Goal: Task Accomplishment & Management: Complete application form

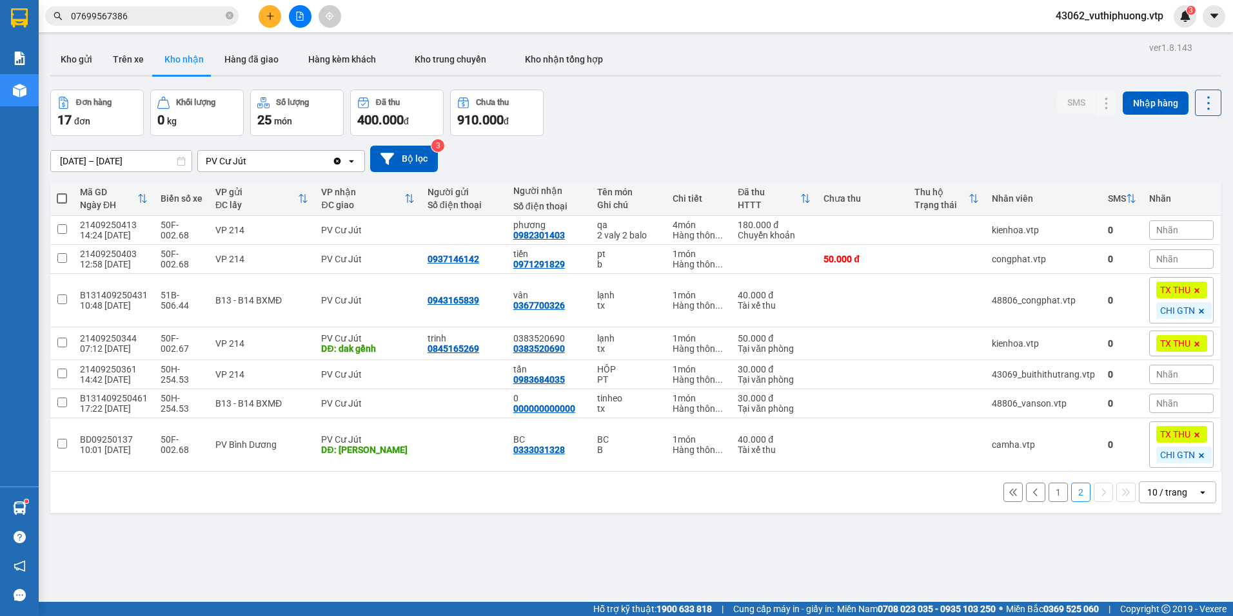
click at [257, 164] on div "PV Cư Jút" at bounding box center [265, 161] width 134 height 21
click at [264, 216] on span "PV [PERSON_NAME]" at bounding box center [252, 211] width 89 height 13
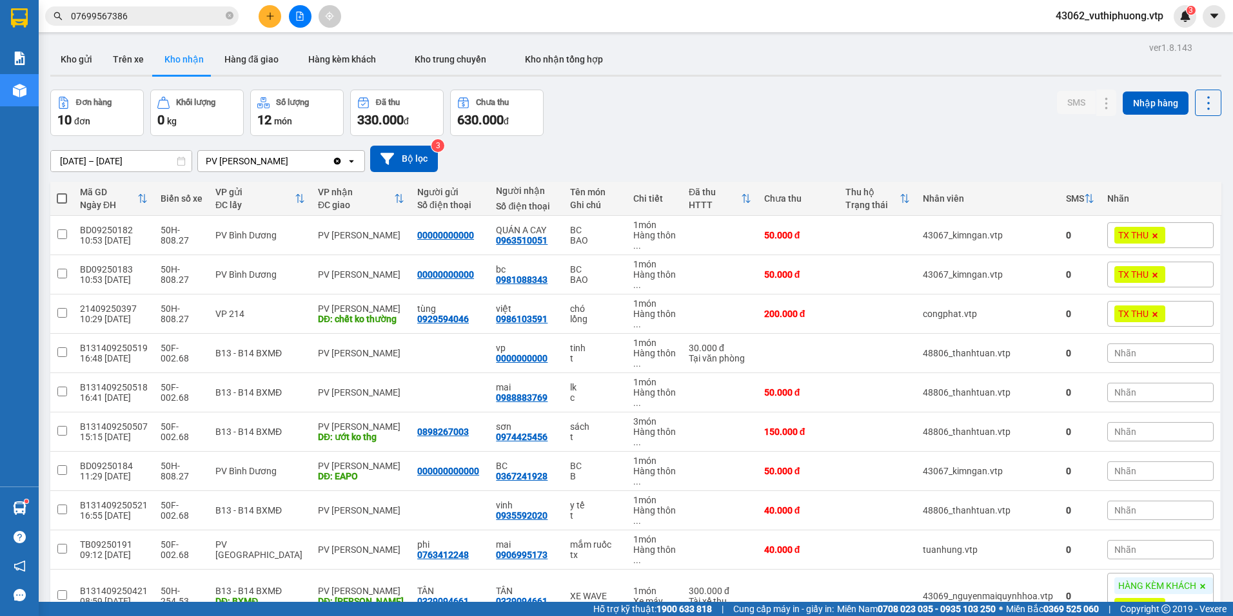
scroll to position [74, 0]
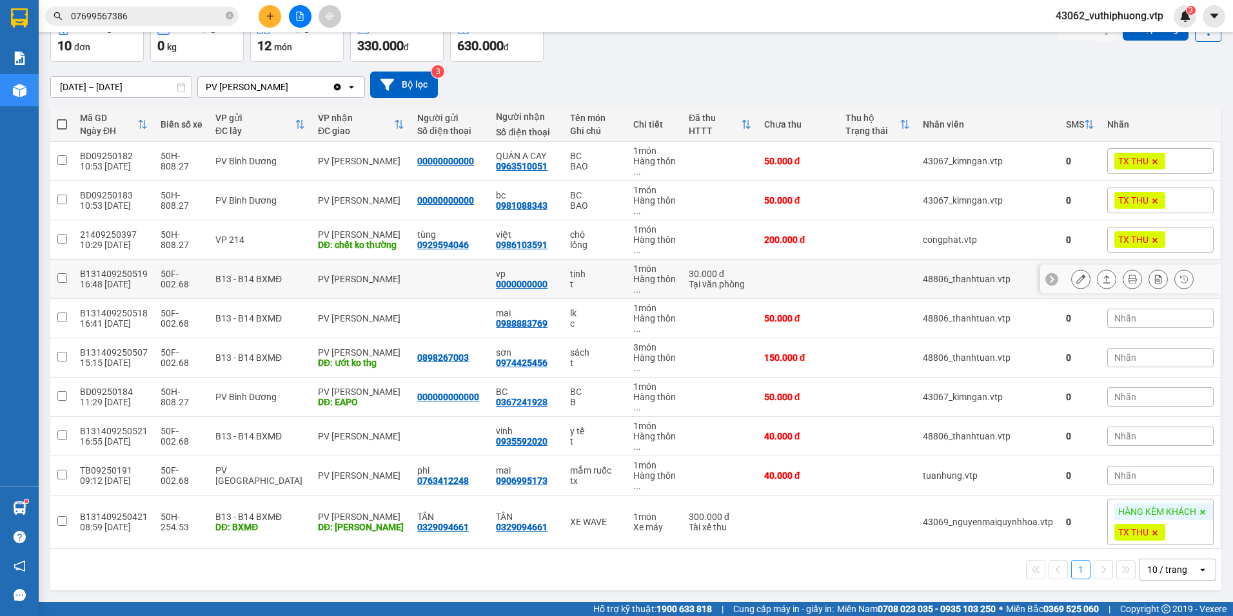
click at [1076, 283] on icon at bounding box center [1080, 279] width 9 height 9
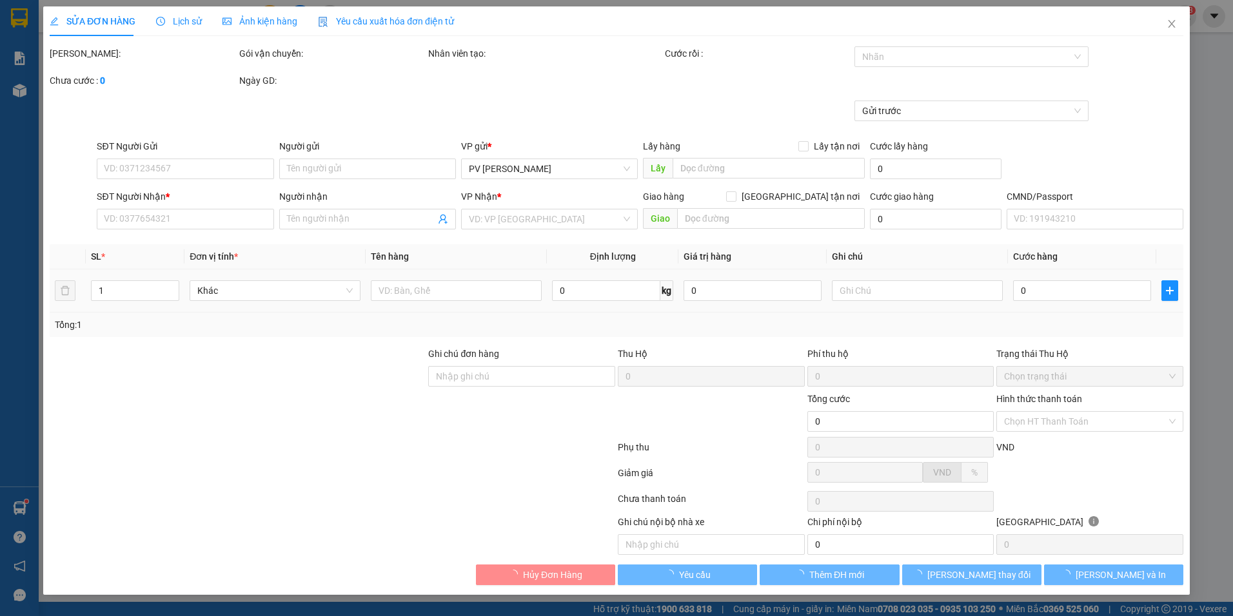
type input "1.500"
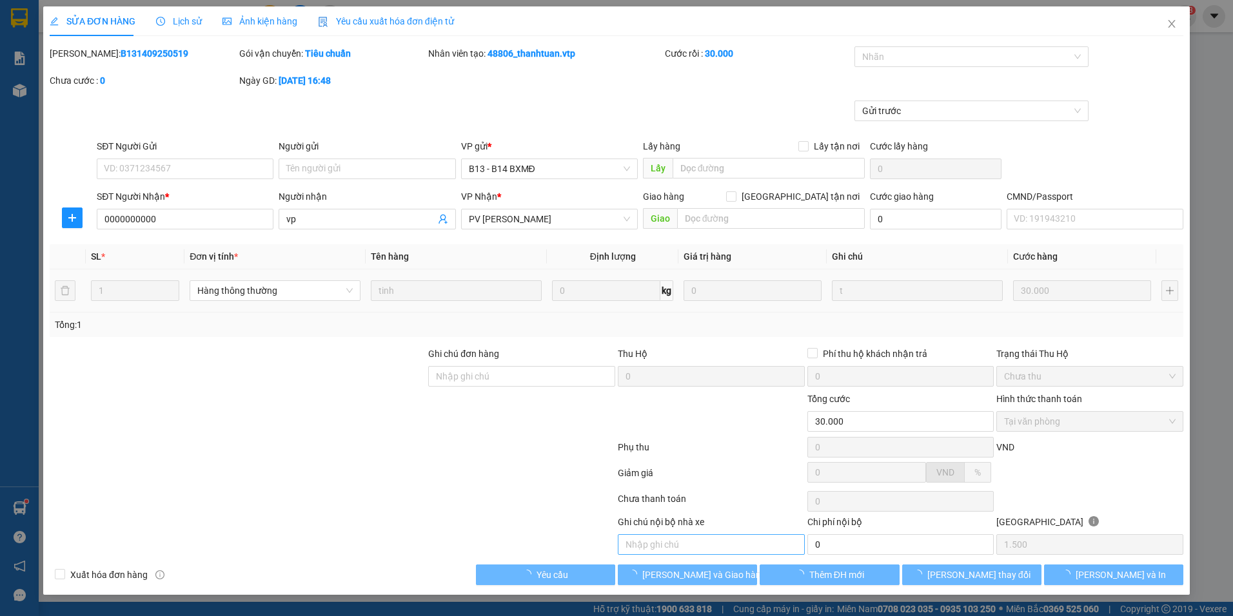
type input "0000000000"
type input "vp"
type input "30.000"
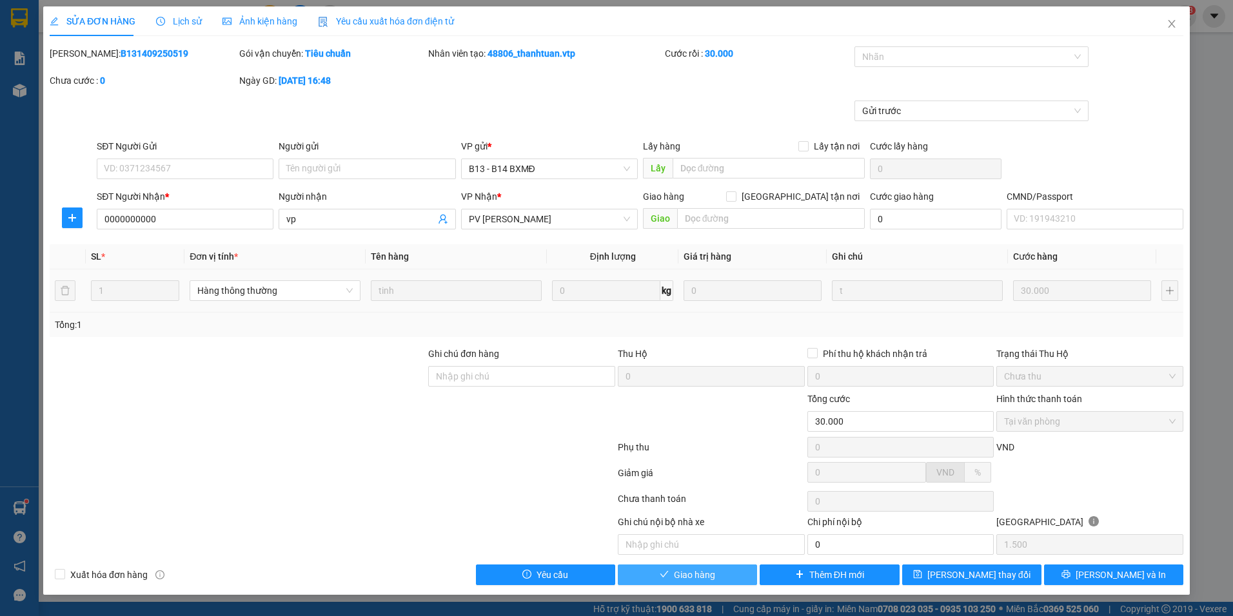
click at [715, 571] on button "Giao hàng" at bounding box center [687, 575] width 139 height 21
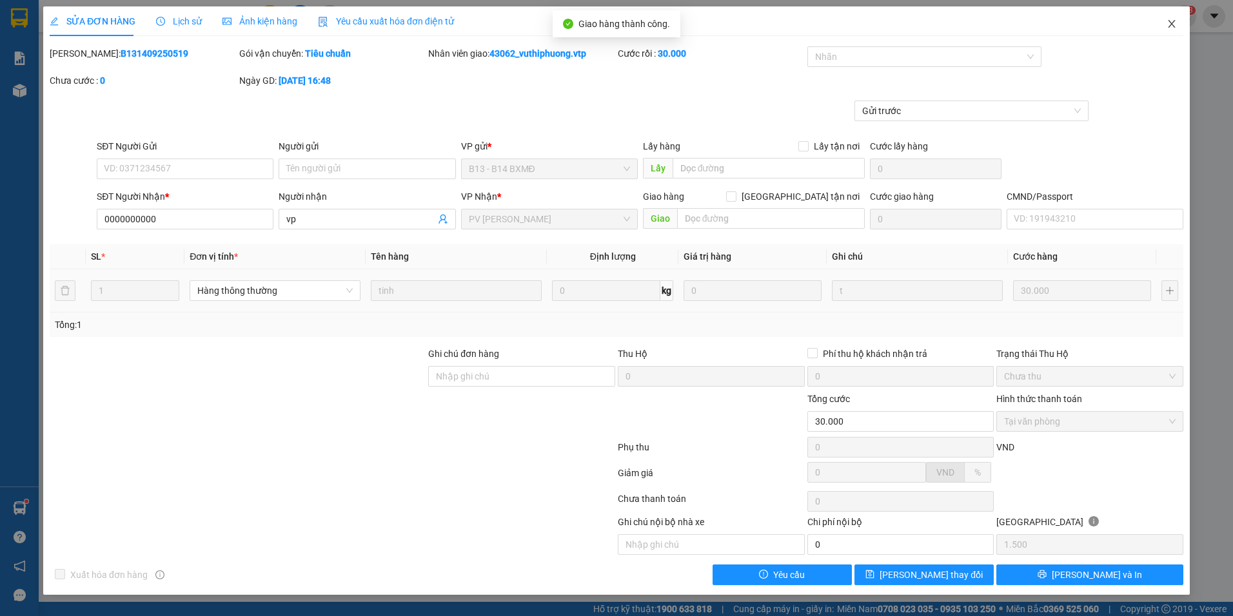
click at [1172, 30] on span "Close" at bounding box center [1171, 24] width 36 height 36
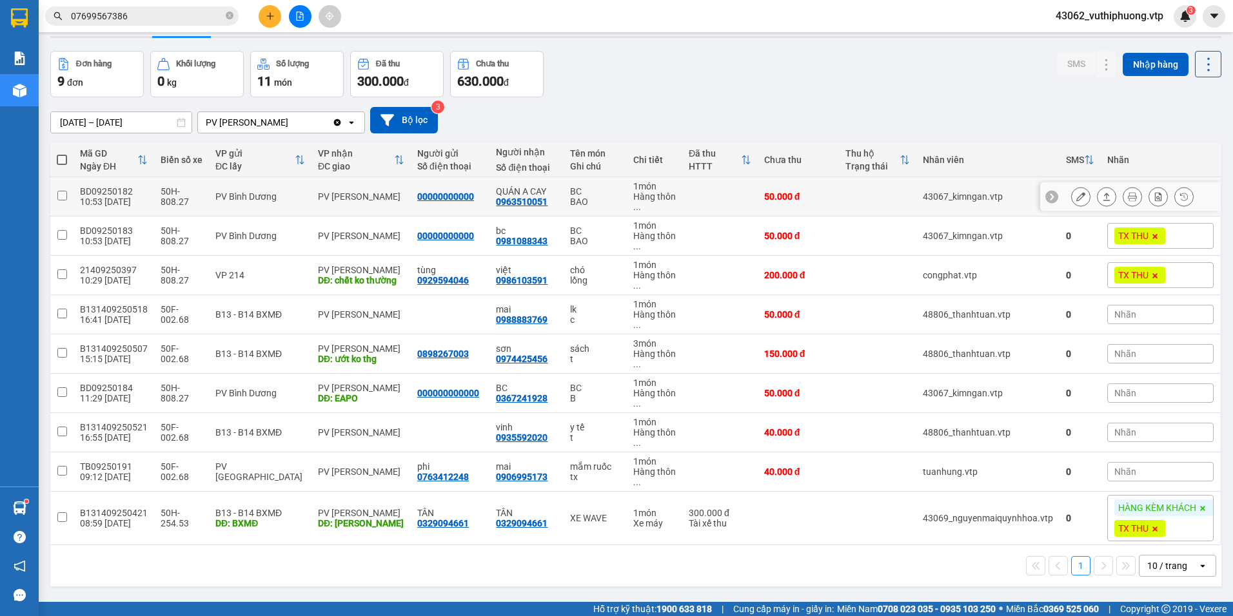
scroll to position [59, 0]
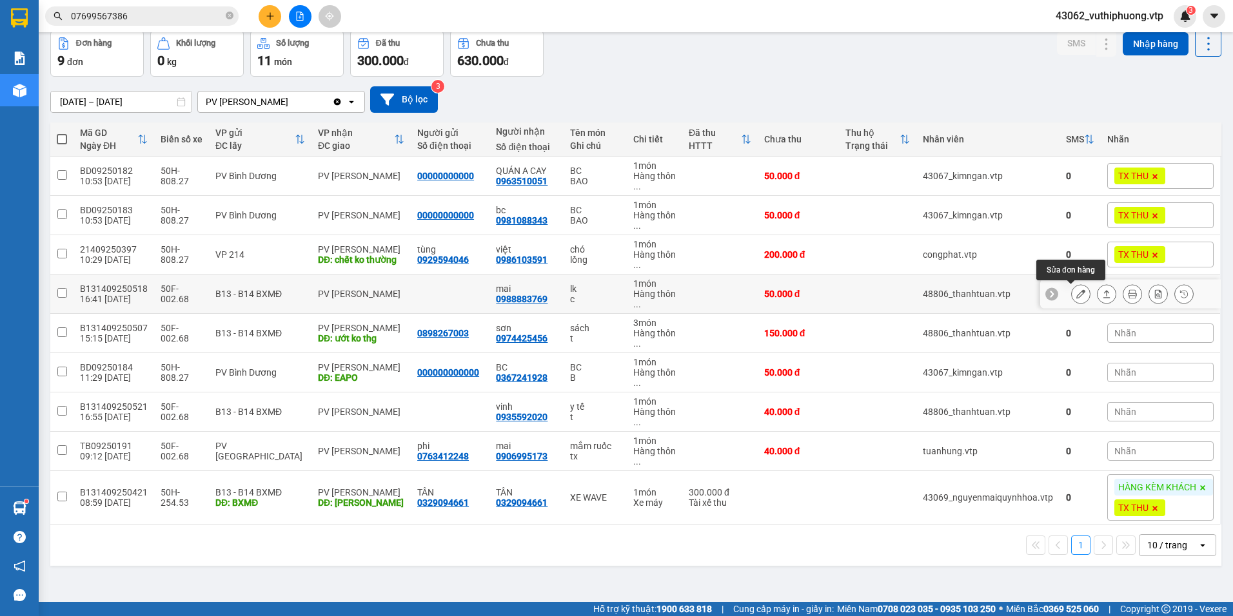
click at [1073, 300] on button at bounding box center [1080, 294] width 18 height 23
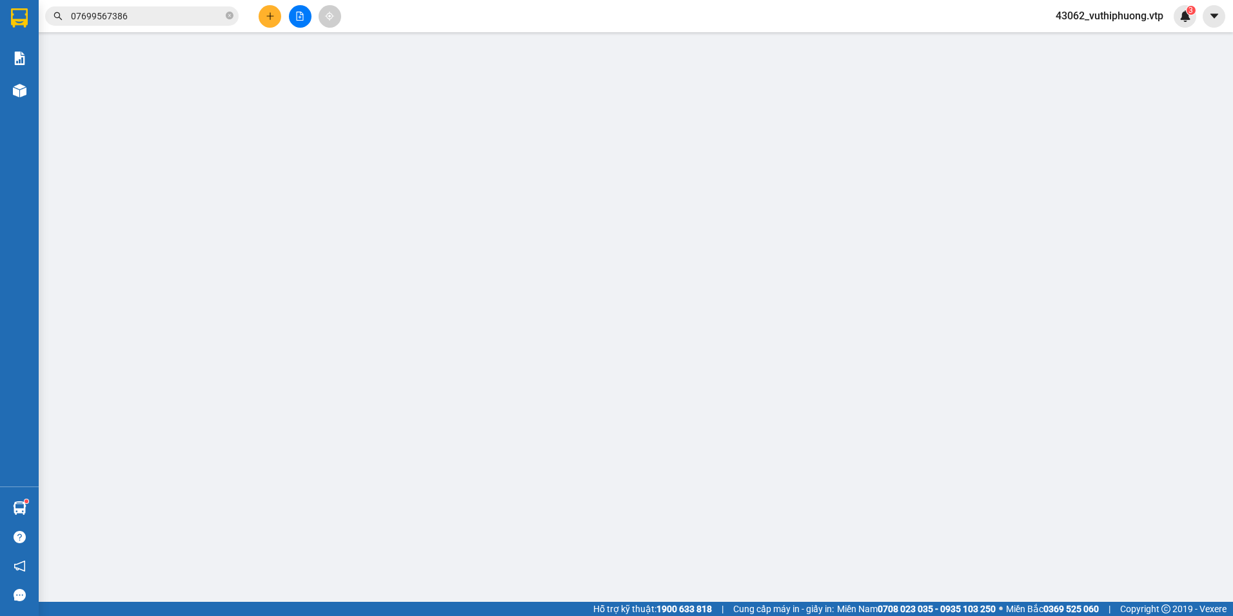
type input "0988883769"
type input "mai"
type input "50.000"
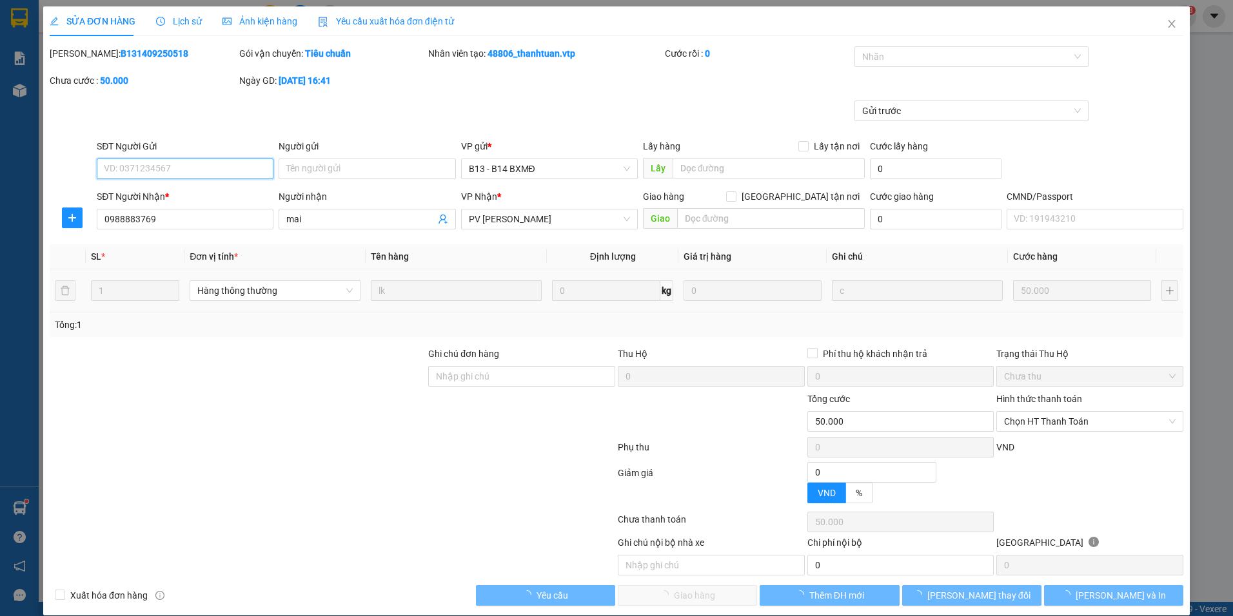
type input "2.500"
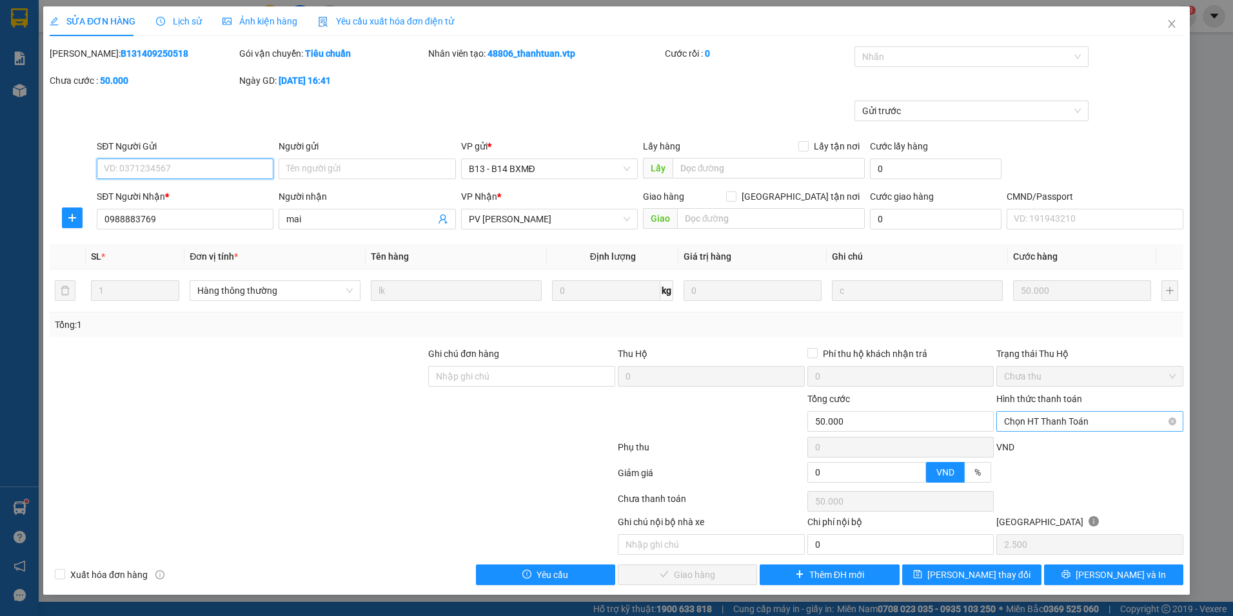
click at [1041, 427] on span "Chọn HT Thanh Toán" at bounding box center [1089, 421] width 171 height 19
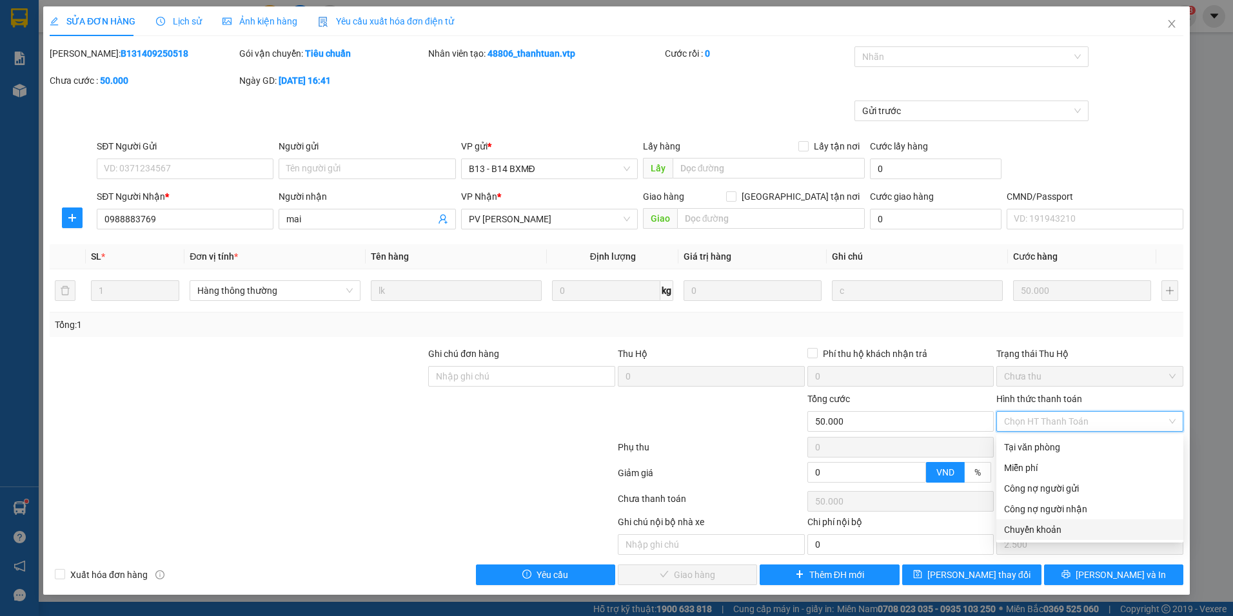
click at [1062, 532] on div "Chuyển khoản" at bounding box center [1089, 530] width 171 height 14
type input "0"
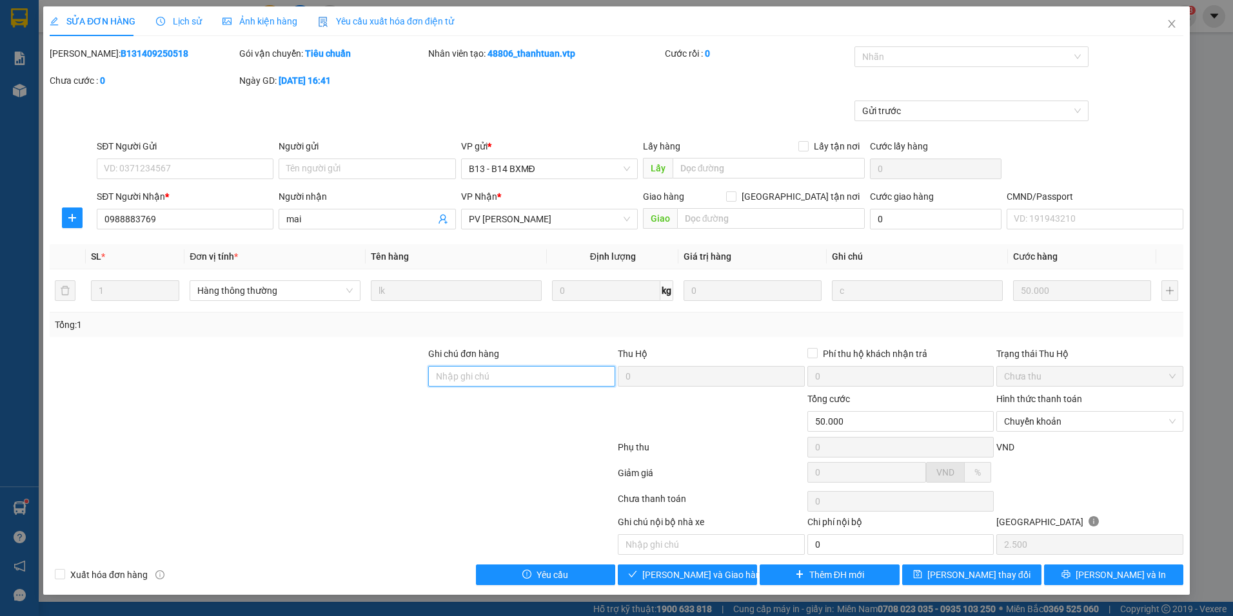
click at [548, 375] on input "Ghi chú đơn hàng" at bounding box center [521, 376] width 187 height 21
type input "CK 68 LÚC 11H06 NGAY 1209"
click at [666, 576] on span "[PERSON_NAME] và Giao hàng" at bounding box center [704, 575] width 124 height 14
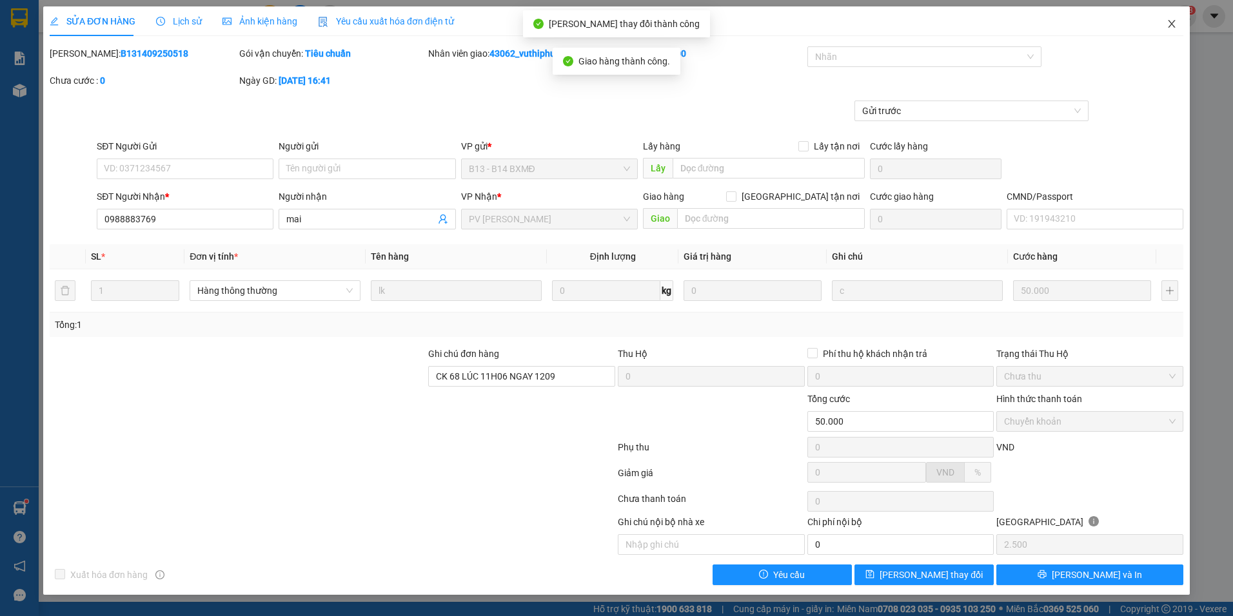
click at [1168, 27] on icon "close" at bounding box center [1171, 24] width 10 height 10
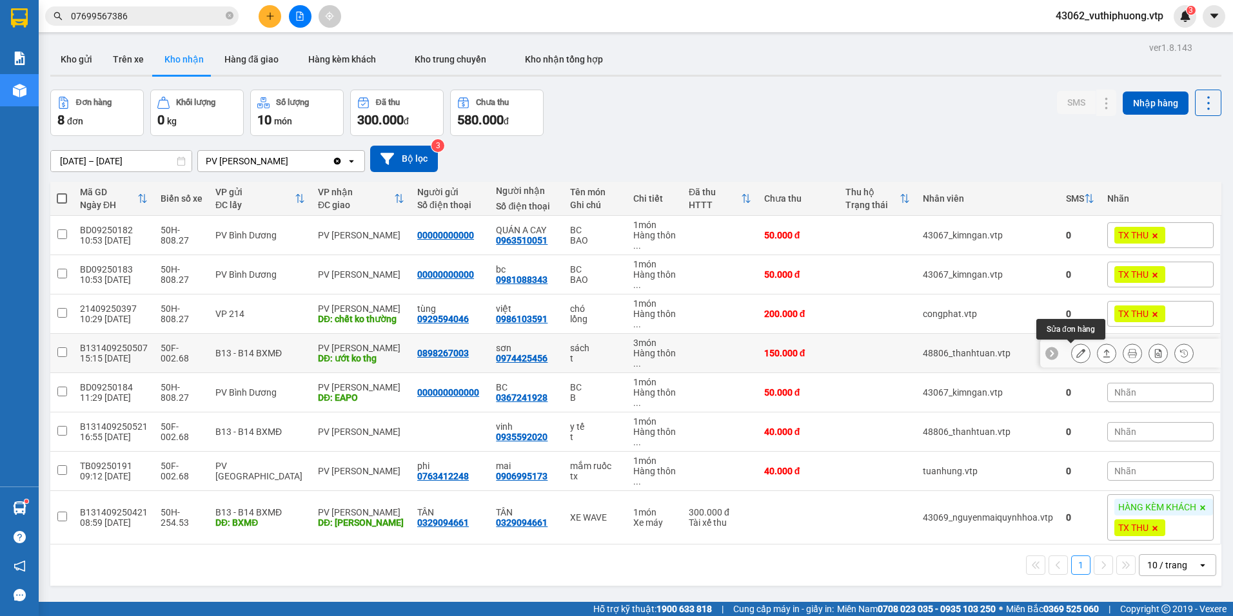
click at [1076, 350] on icon at bounding box center [1080, 353] width 9 height 9
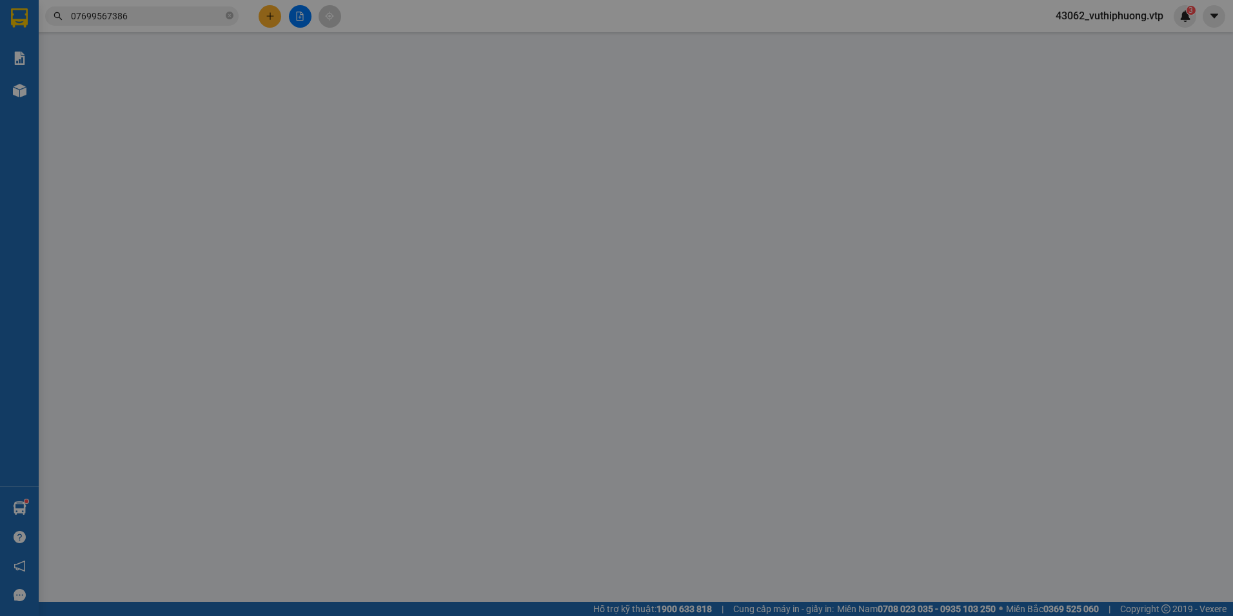
type input "0898267003"
type input "0974425456"
type input "sơn"
type input "ướt ko thg"
type input "150.000"
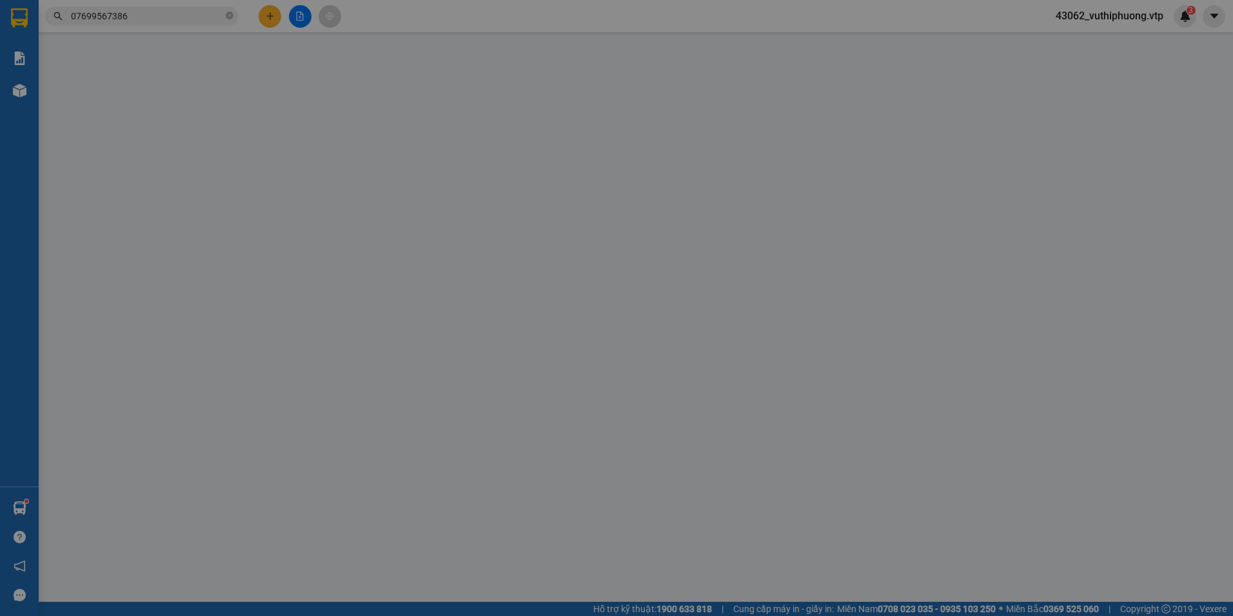
type input "150.000"
type input "7.500"
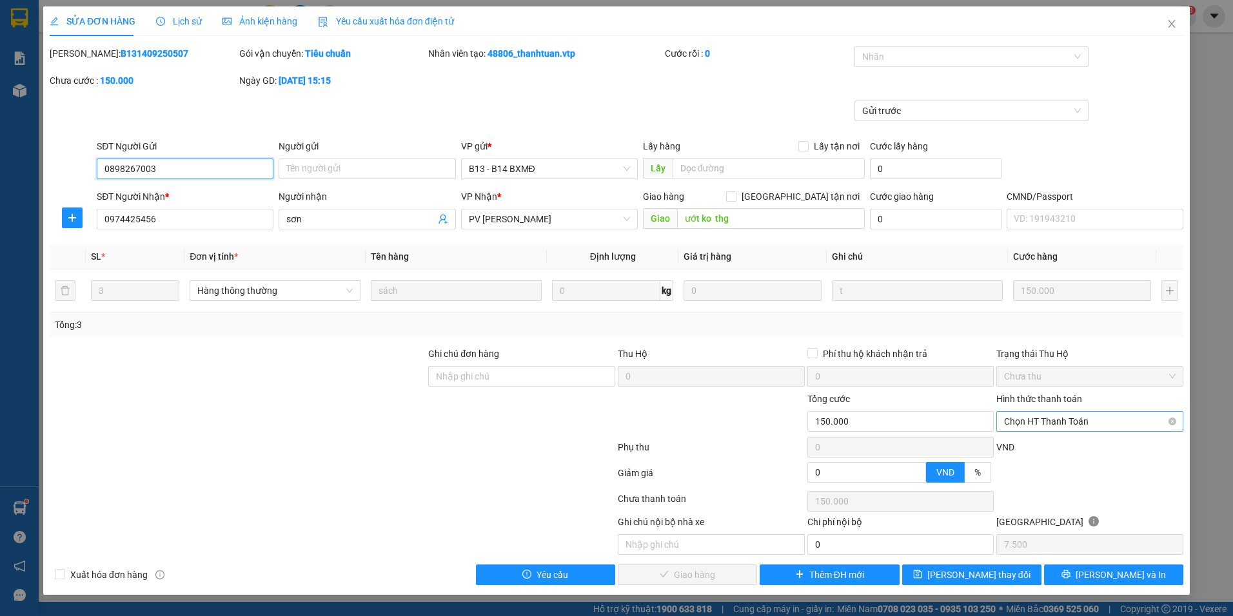
click at [1091, 424] on span "Chọn HT Thanh Toán" at bounding box center [1089, 421] width 171 height 19
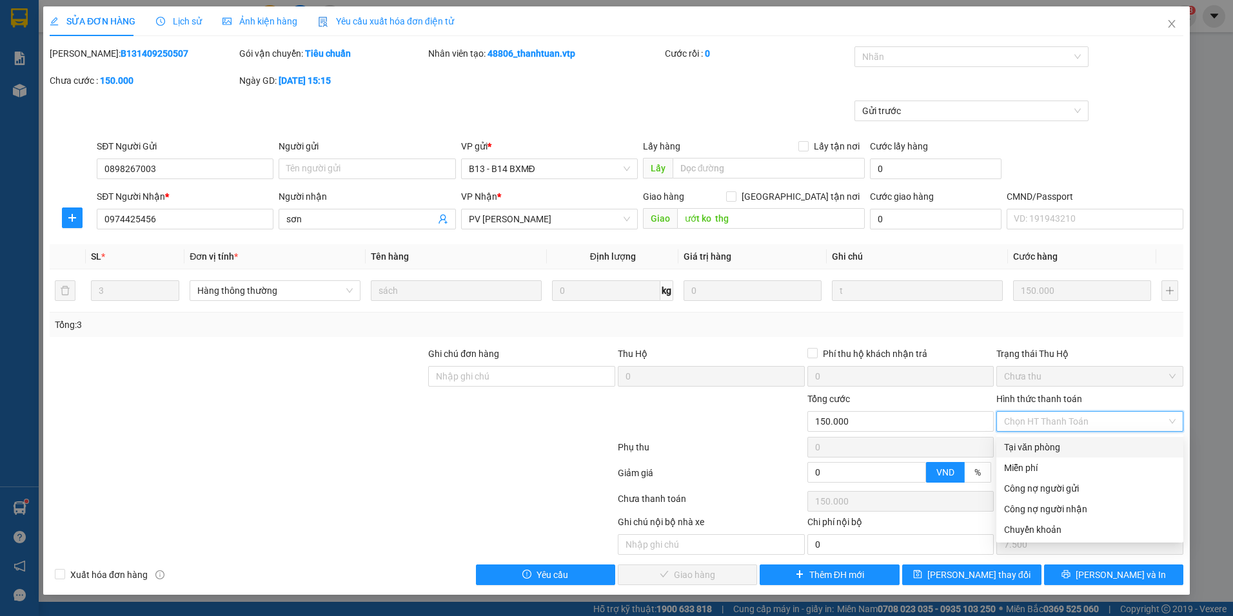
click at [1042, 447] on div "Tại văn phòng" at bounding box center [1089, 447] width 171 height 14
type input "0"
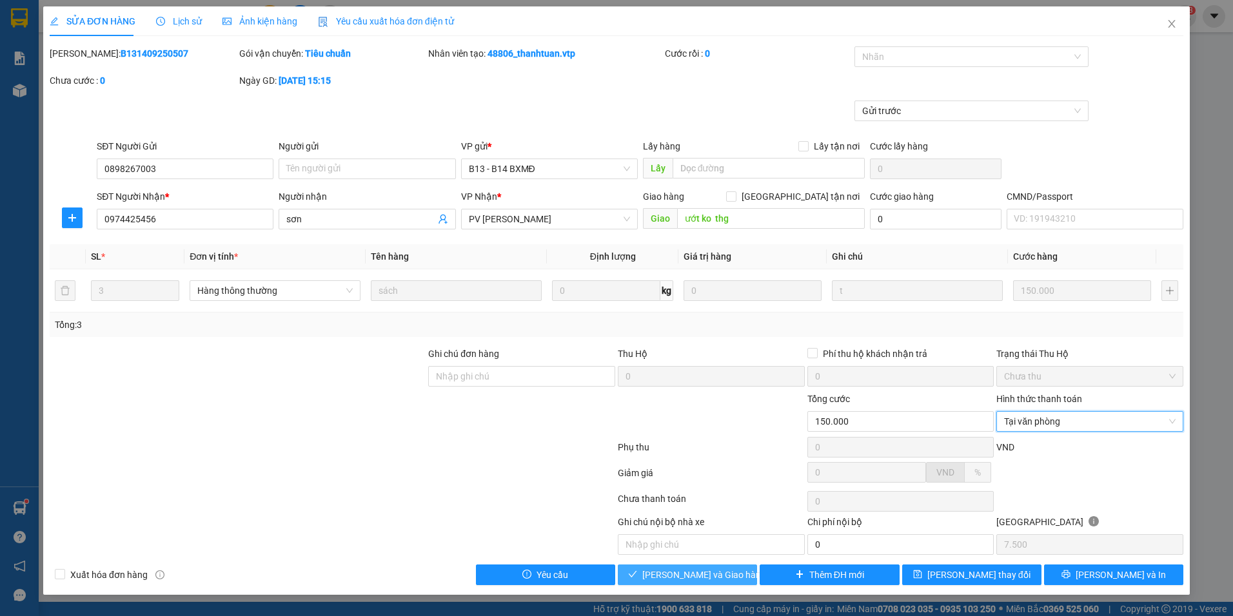
click at [716, 576] on span "[PERSON_NAME] và Giao hàng" at bounding box center [704, 575] width 124 height 14
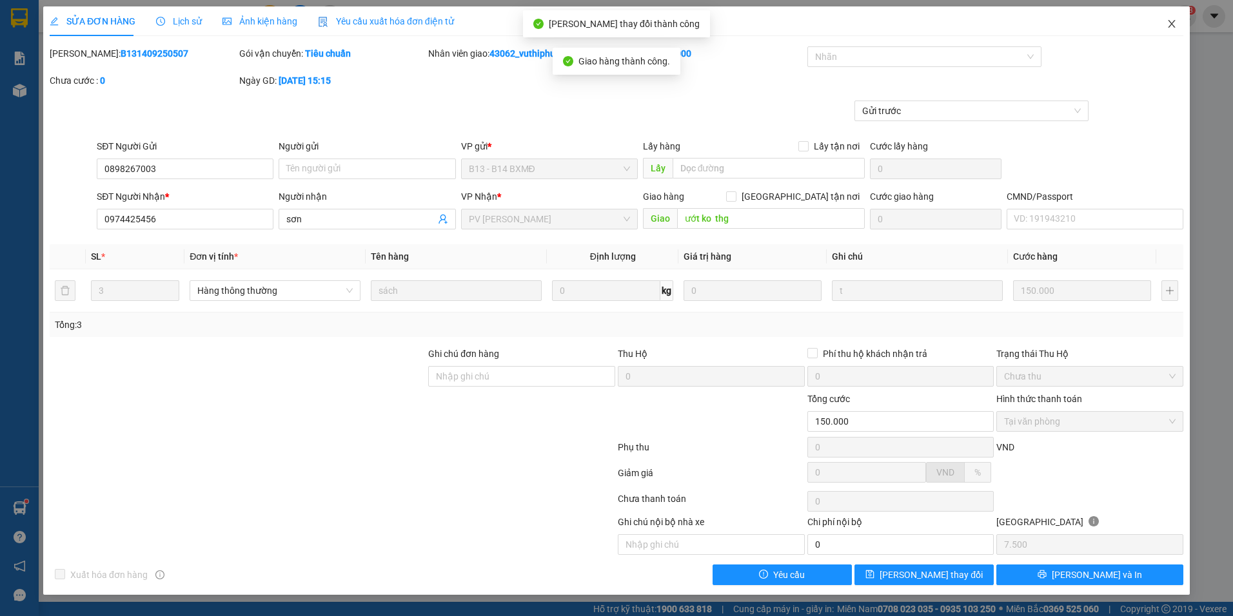
click at [1175, 24] on icon "close" at bounding box center [1171, 24] width 10 height 10
